Goal: Information Seeking & Learning: Learn about a topic

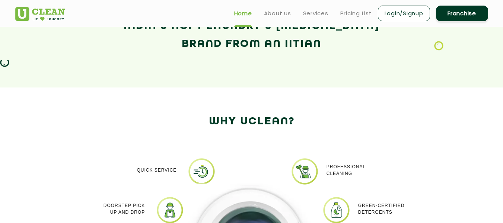
scroll to position [522, 0]
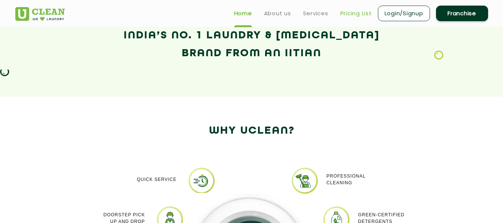
click at [354, 11] on link "Pricing List" at bounding box center [357, 13] width 32 height 9
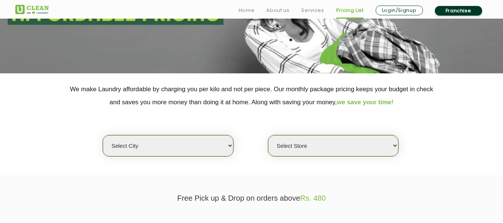
scroll to position [112, 0]
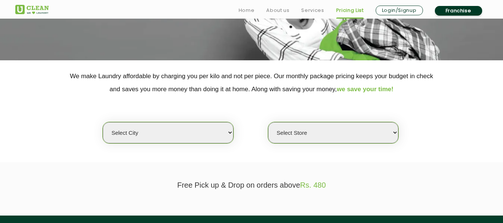
click at [183, 135] on select "Select city [GEOGRAPHIC_DATA] [GEOGRAPHIC_DATA] [GEOGRAPHIC_DATA] [GEOGRAPHIC_D…" at bounding box center [168, 132] width 130 height 21
select select "49"
click at [103, 122] on select "Select city [GEOGRAPHIC_DATA] [GEOGRAPHIC_DATA] [GEOGRAPHIC_DATA] [GEOGRAPHIC_D…" at bounding box center [168, 132] width 130 height 21
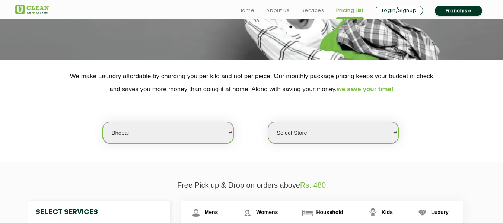
click at [324, 135] on select "Select Store [GEOGRAPHIC_DATA] [PERSON_NAME][GEOGRAPHIC_DATA][PERSON_NAME]" at bounding box center [333, 132] width 130 height 21
select select "457"
click at [268, 122] on select "Select Store [GEOGRAPHIC_DATA] [PERSON_NAME][GEOGRAPHIC_DATA][PERSON_NAME]" at bounding box center [333, 132] width 130 height 21
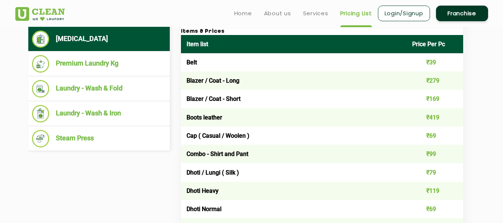
scroll to position [298, 0]
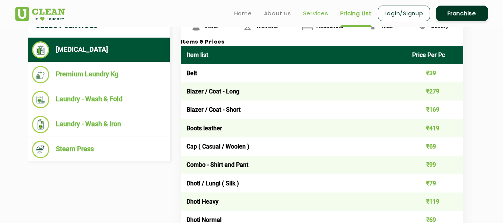
click at [303, 9] on link "Services" at bounding box center [315, 13] width 25 height 9
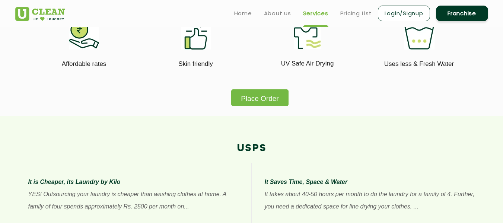
scroll to position [447, 0]
